Goal: Find specific page/section: Find specific page/section

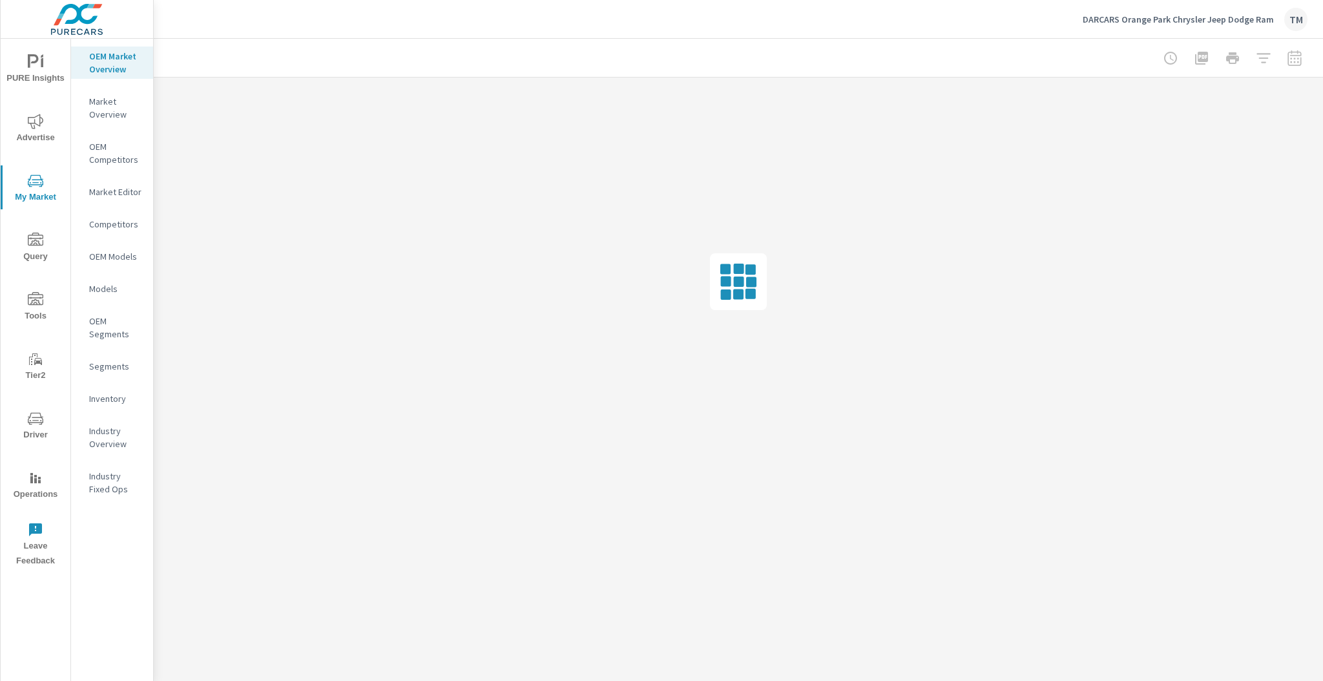
click at [118, 186] on p "Market Editor" at bounding box center [116, 191] width 54 height 13
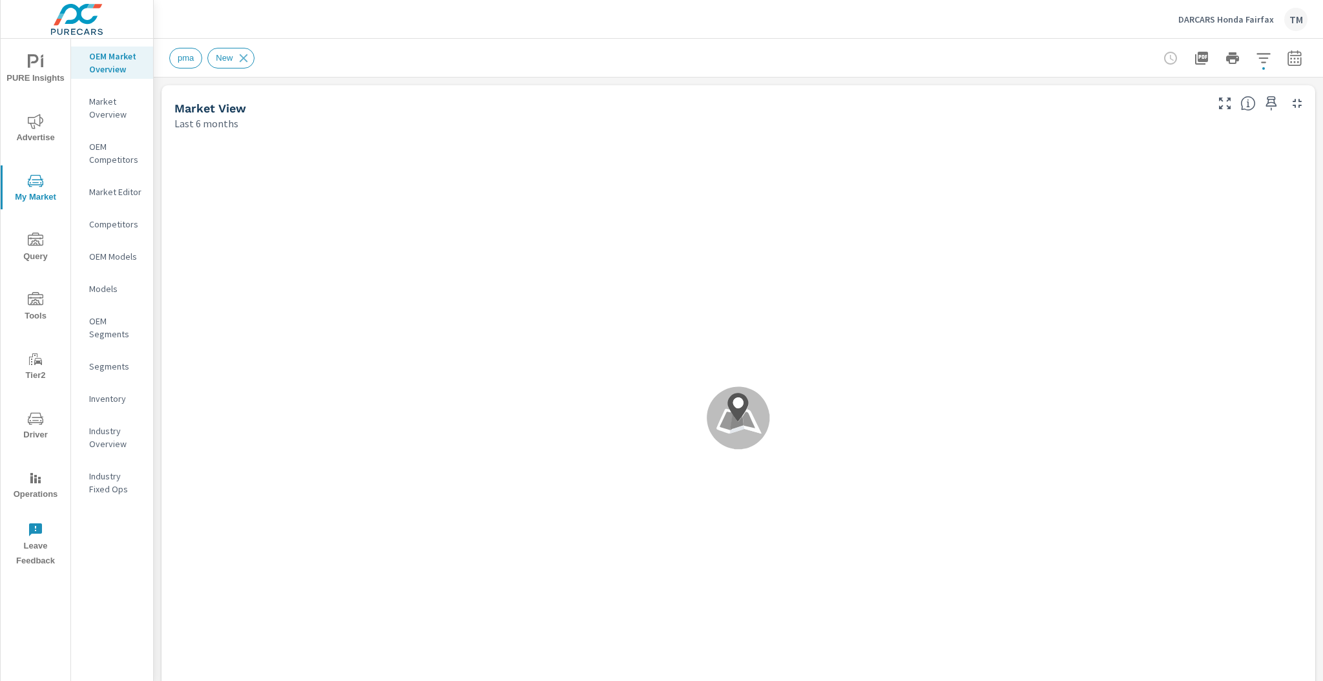
click at [115, 184] on div "Market Editor" at bounding box center [112, 191] width 82 height 19
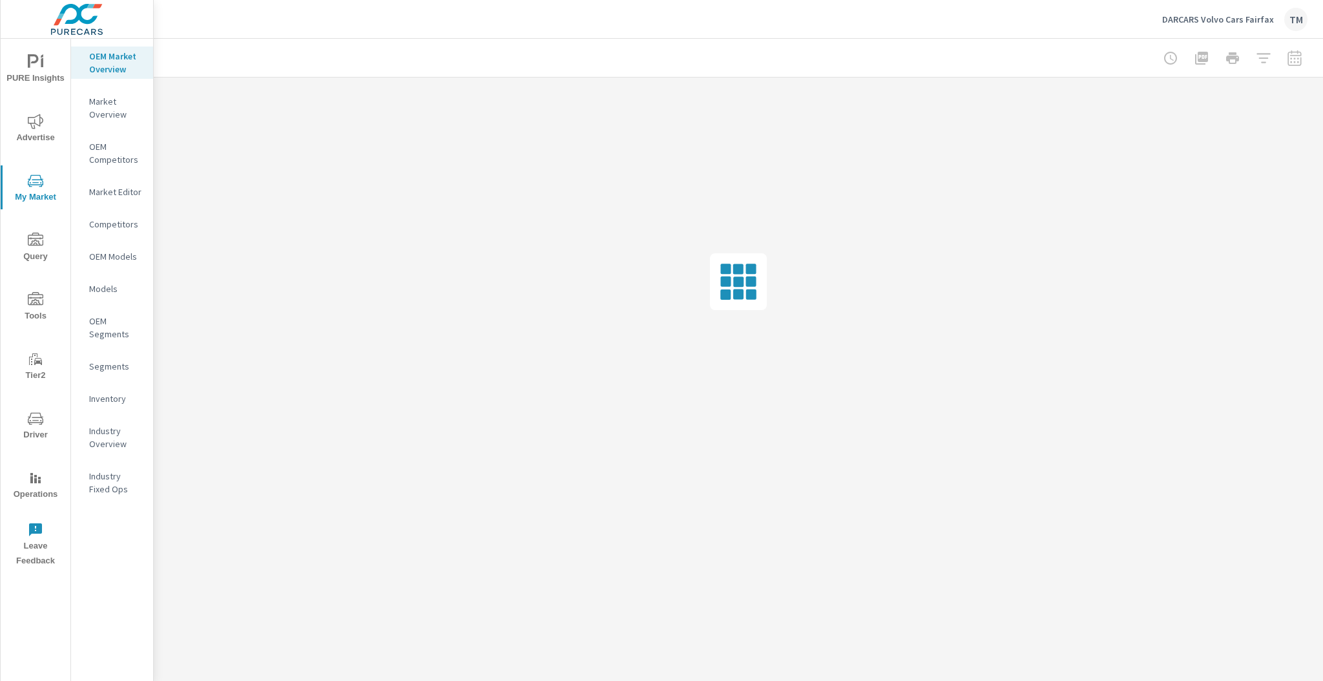
click at [101, 187] on p "Market Editor" at bounding box center [116, 191] width 54 height 13
click at [117, 191] on p "Market Editor" at bounding box center [116, 191] width 54 height 13
click at [121, 194] on p "Market Editor" at bounding box center [116, 191] width 54 height 13
click at [121, 193] on p "Market Editor" at bounding box center [116, 191] width 54 height 13
click at [106, 194] on p "Market Editor" at bounding box center [116, 191] width 54 height 13
